Goal: Task Accomplishment & Management: Manage account settings

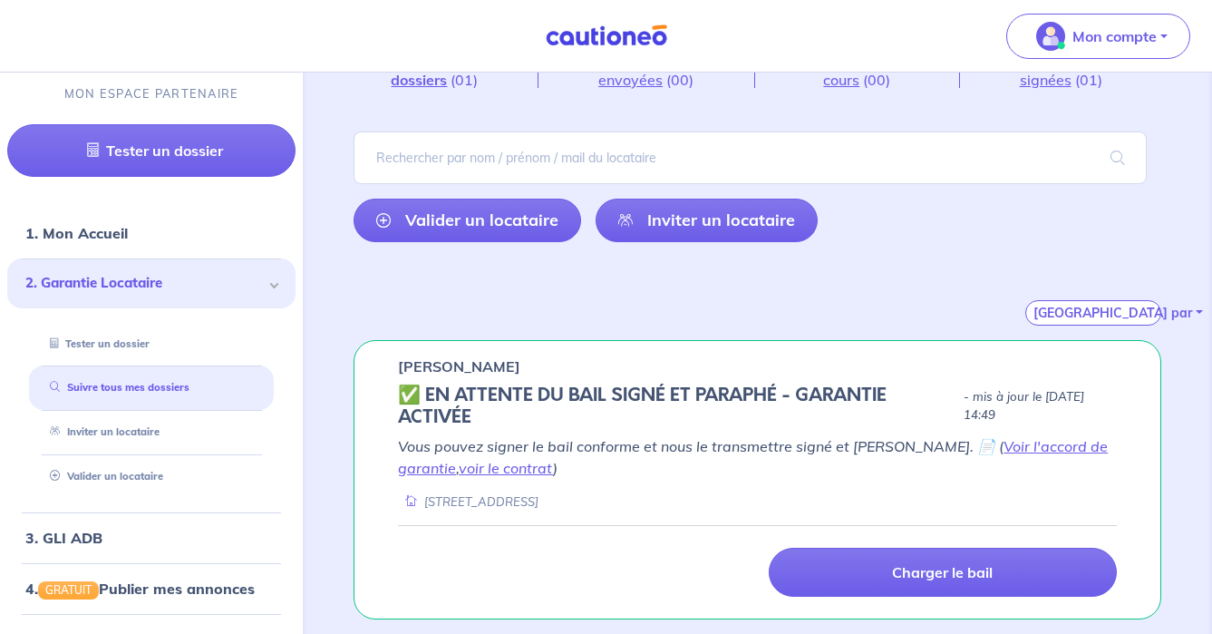
click at [925, 448] on em "Vous pouvez signer le bail conforme et nous le transmettre signé et [PERSON_NAM…" at bounding box center [753, 457] width 710 height 40
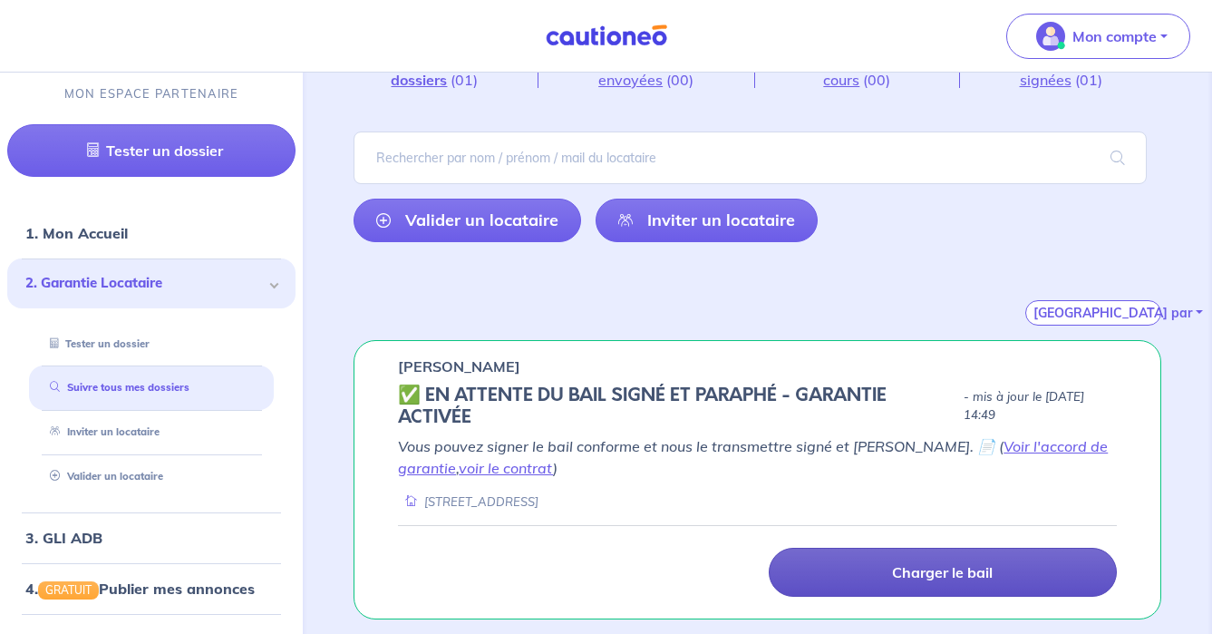
click at [888, 569] on link "Charger le bail" at bounding box center [943, 572] width 348 height 49
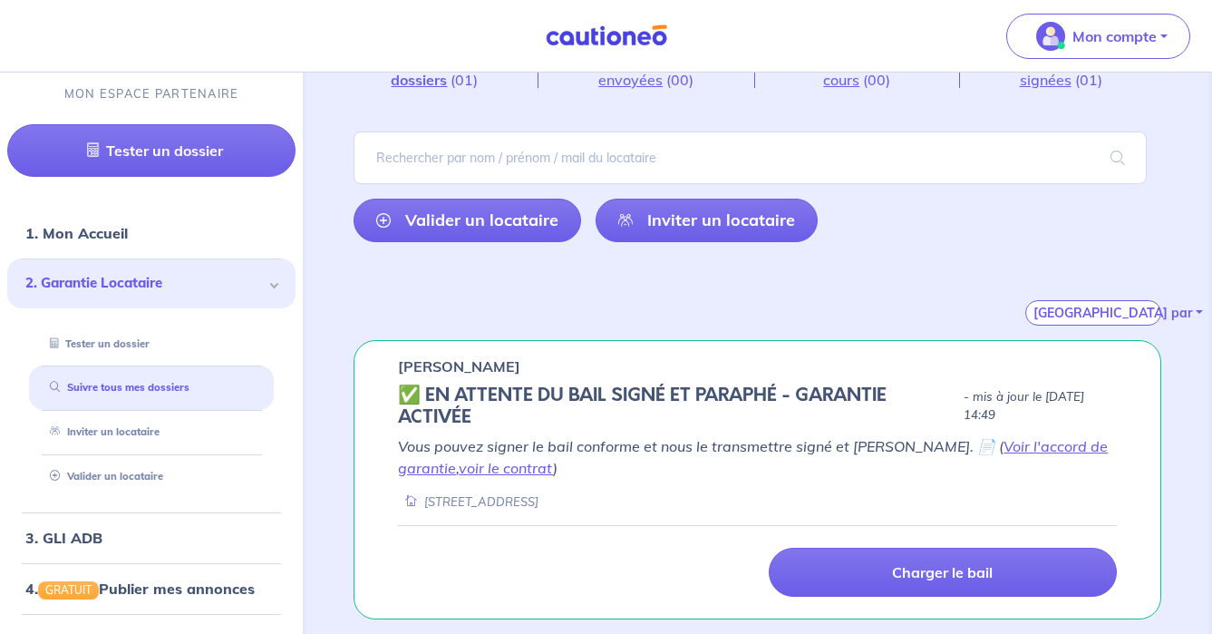
drag, startPoint x: 924, startPoint y: 445, endPoint x: 906, endPoint y: 445, distance: 18.1
click at [924, 445] on em "Vous pouvez signer le bail conforme et nous le transmettre signé et [PERSON_NAM…" at bounding box center [753, 457] width 710 height 40
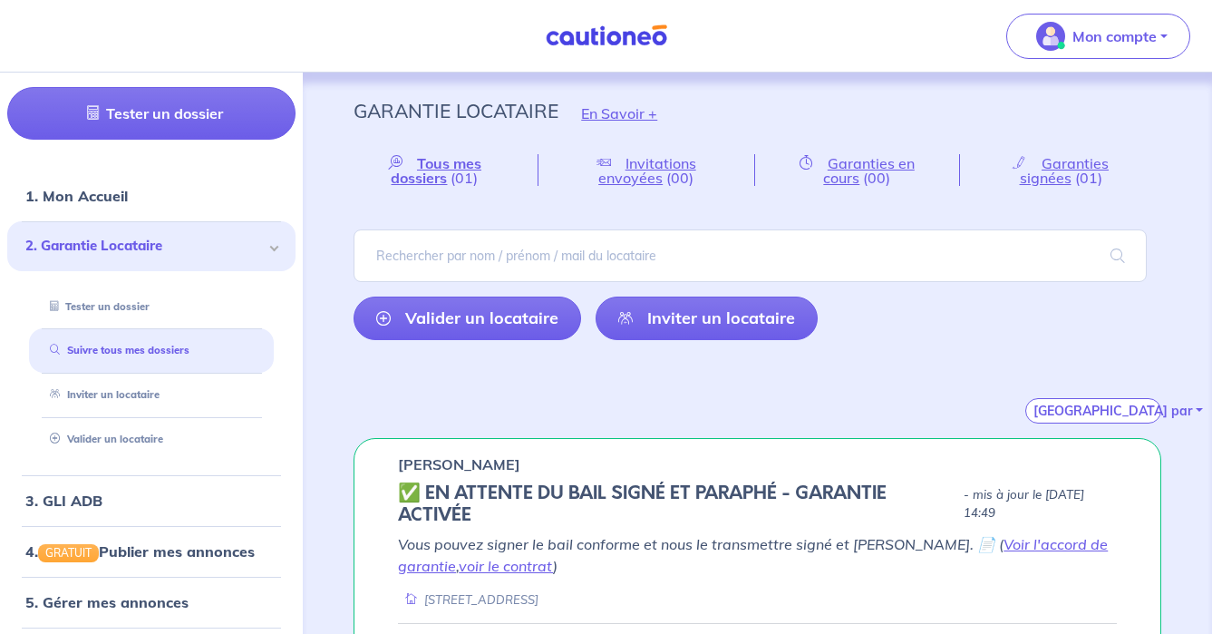
scroll to position [98, 0]
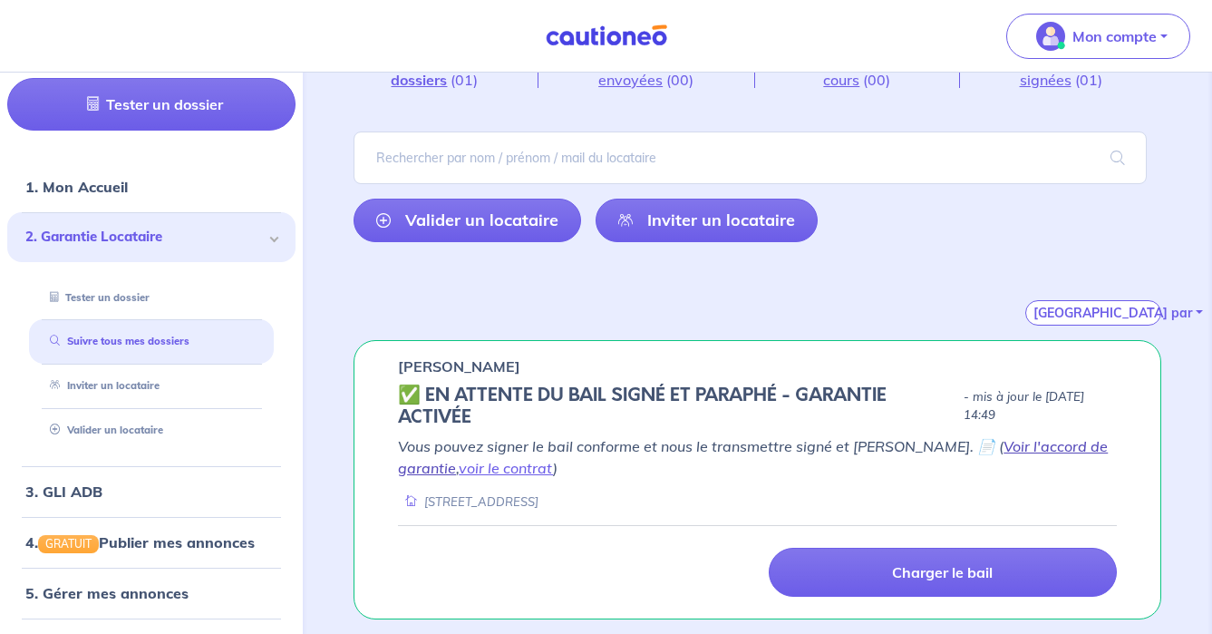
click at [1030, 442] on link "Voir l'accord de garantie" at bounding box center [753, 457] width 710 height 40
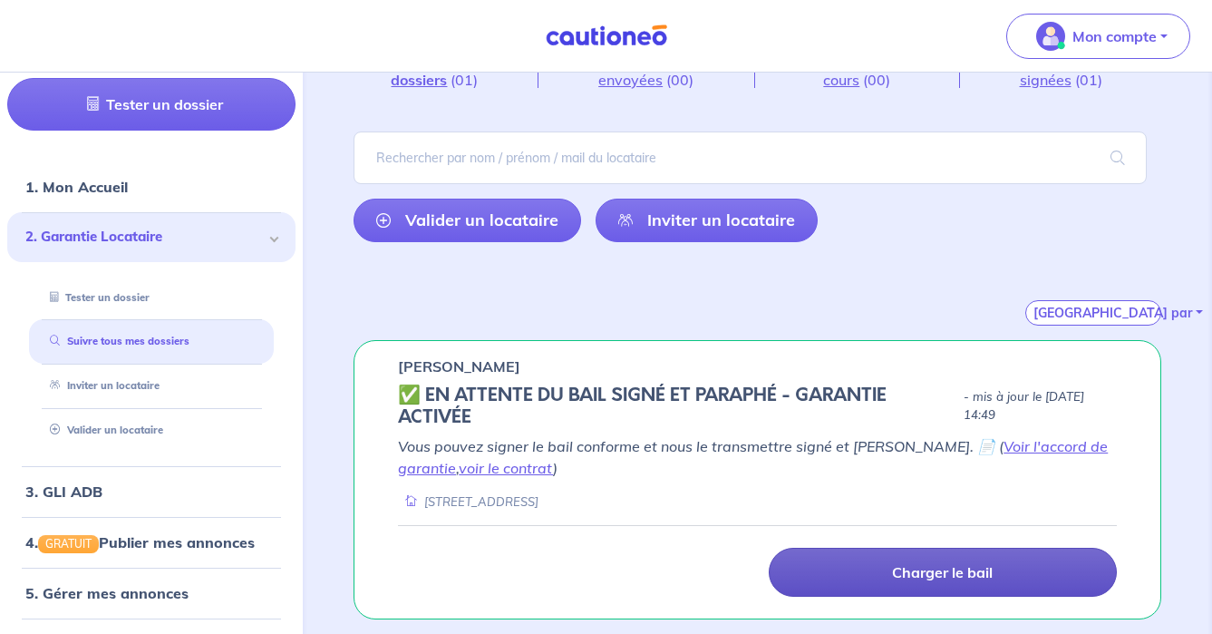
click at [975, 564] on p "Charger le bail" at bounding box center [942, 572] width 101 height 18
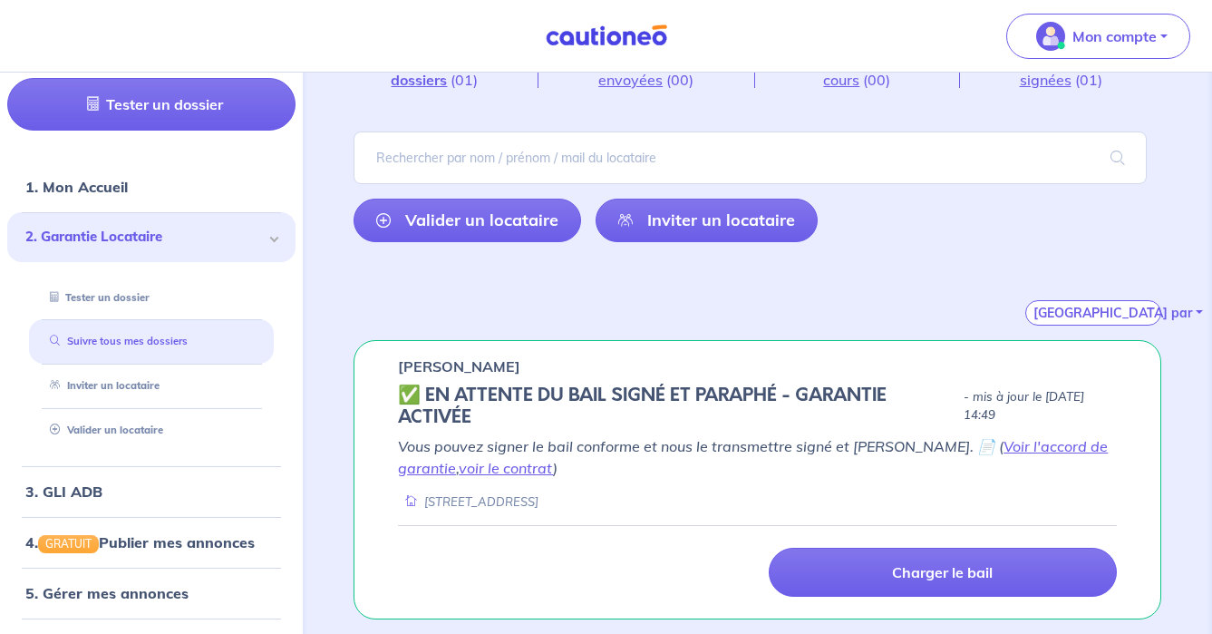
click at [146, 335] on link "Suivre tous mes dossiers" at bounding box center [115, 341] width 145 height 13
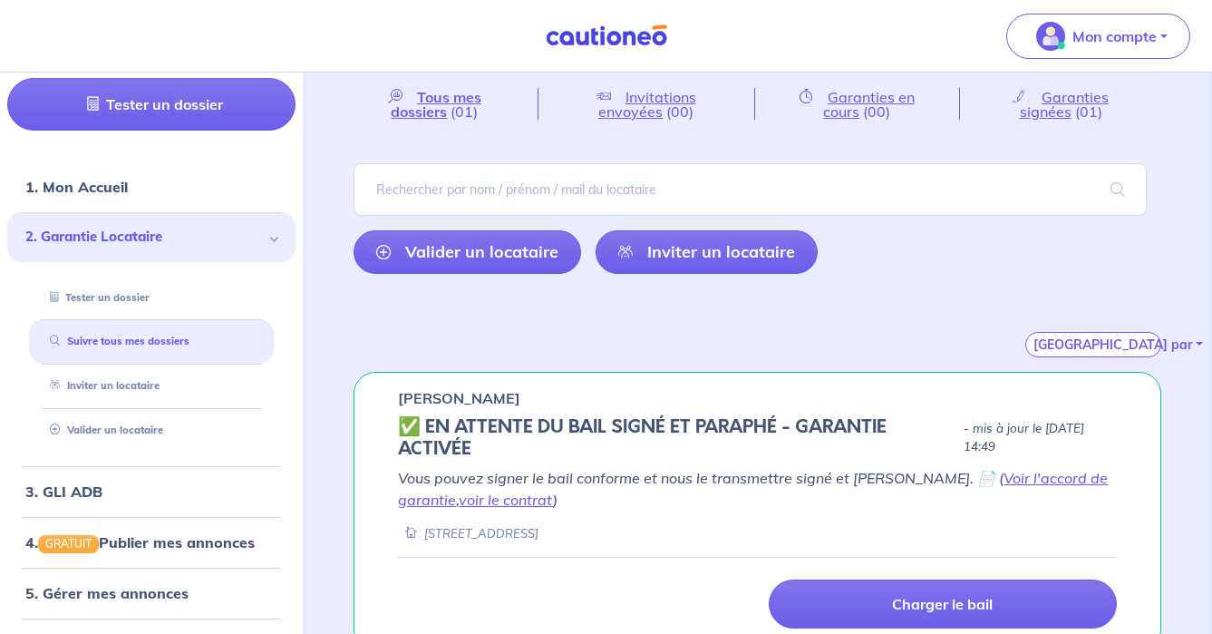
scroll to position [0, 0]
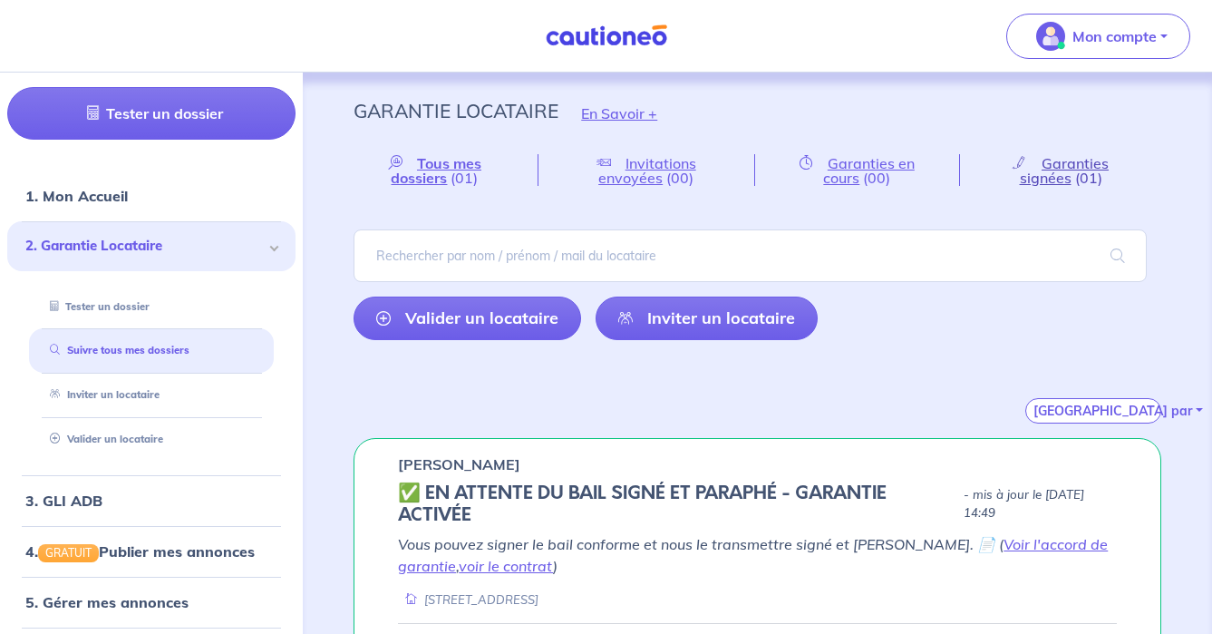
click at [1071, 160] on span "Garanties signées" at bounding box center [1065, 170] width 90 height 33
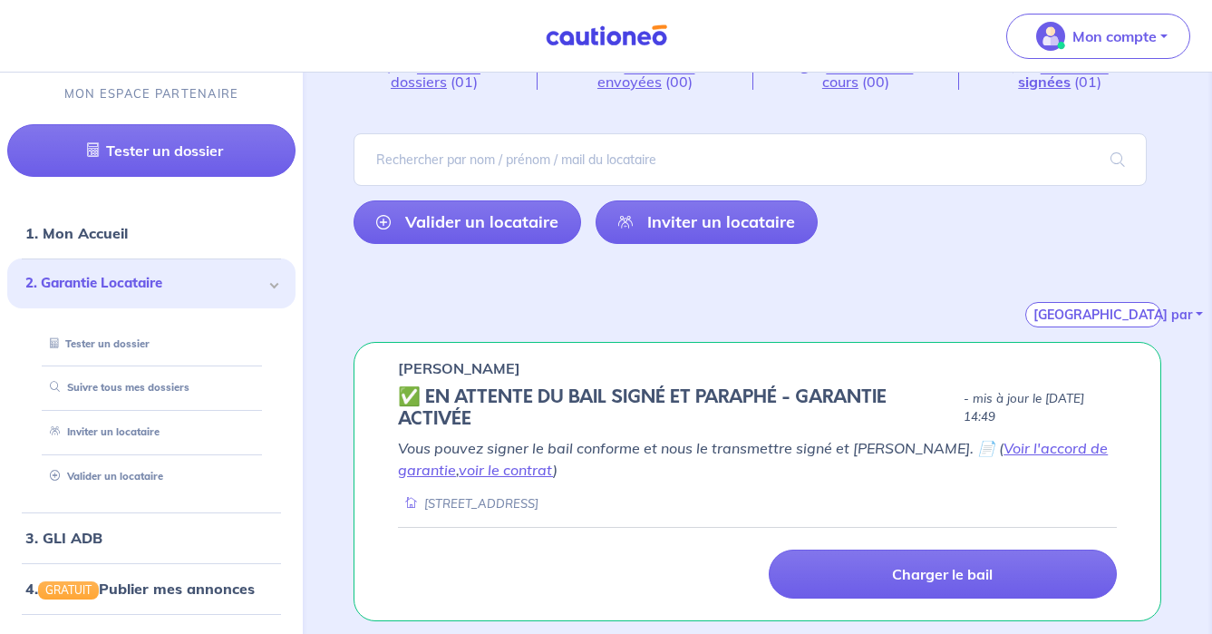
scroll to position [98, 0]
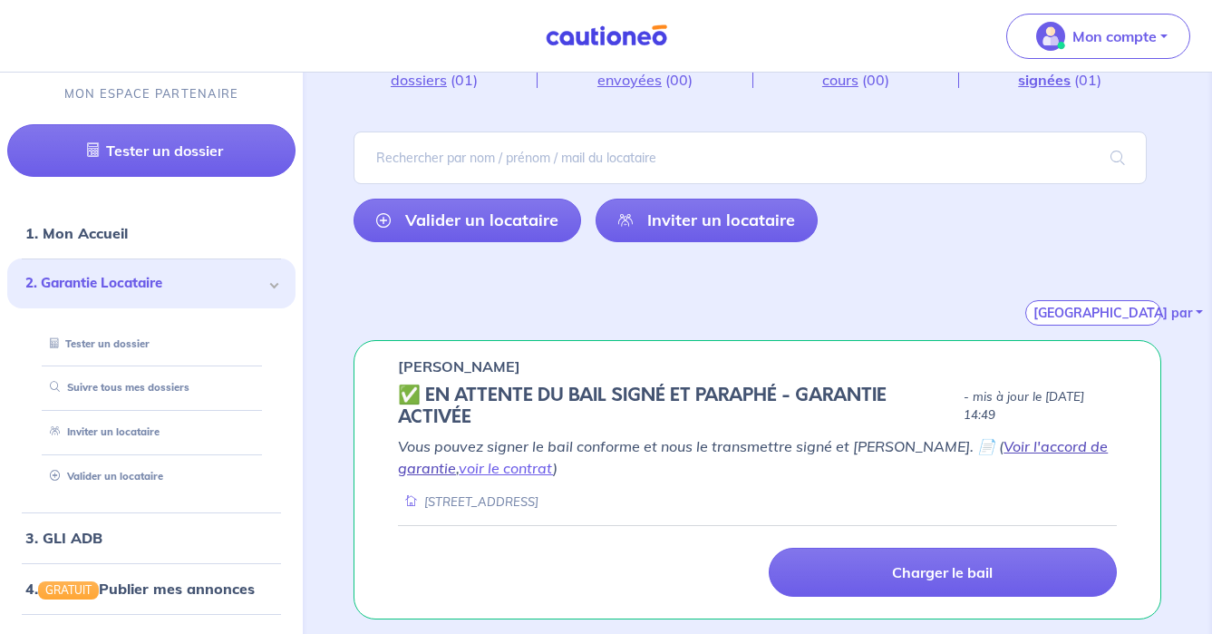
click at [1021, 442] on link "Voir l'accord de garantie" at bounding box center [753, 457] width 710 height 40
